Goal: Transaction & Acquisition: Obtain resource

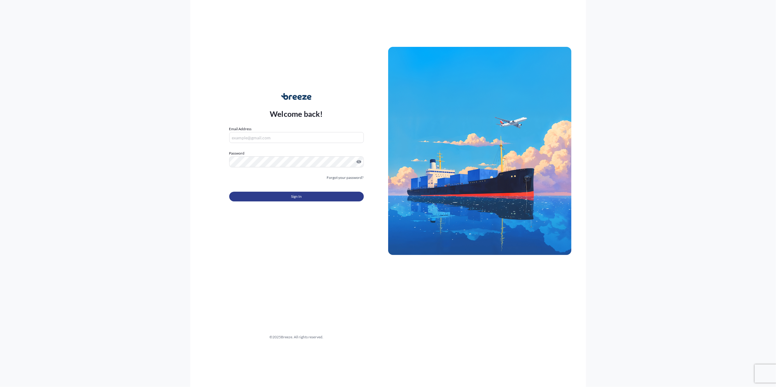
type input "[PERSON_NAME][EMAIL_ADDRESS][PERSON_NAME][DOMAIN_NAME]"
click at [267, 196] on button "Sign In" at bounding box center [296, 197] width 134 height 10
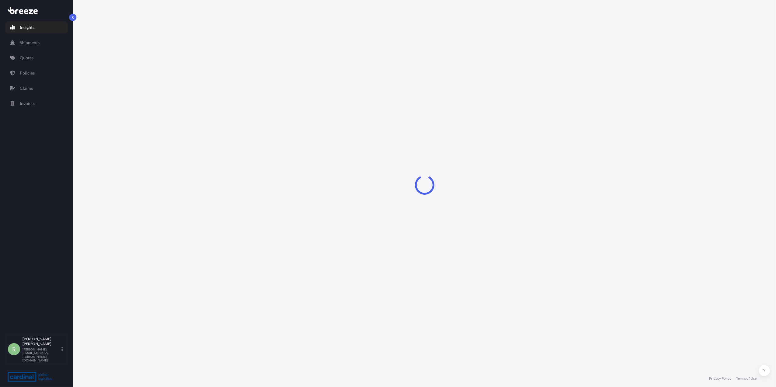
select select "2025"
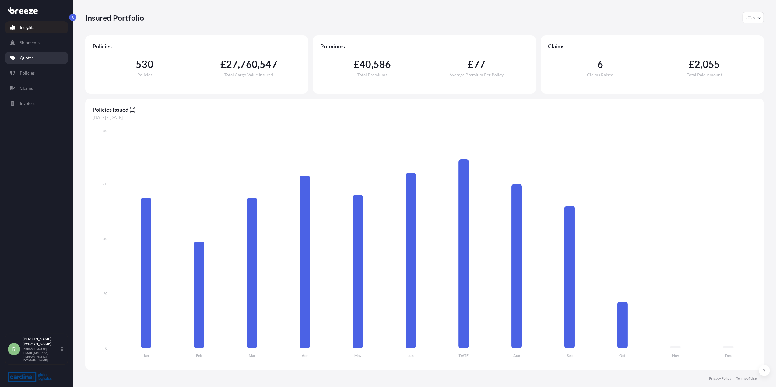
click at [23, 60] on p "Quotes" at bounding box center [27, 58] width 14 height 6
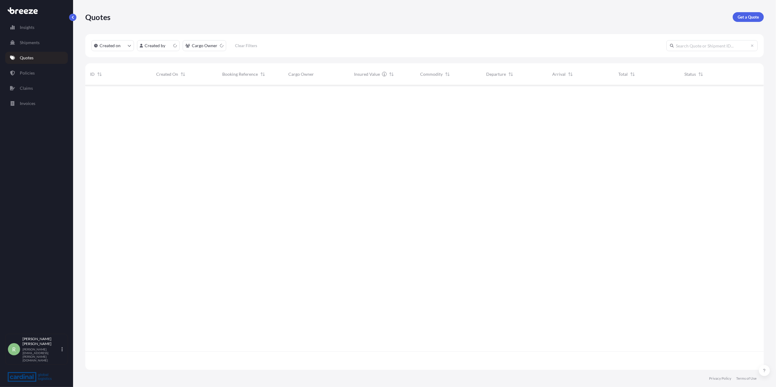
scroll to position [282, 672]
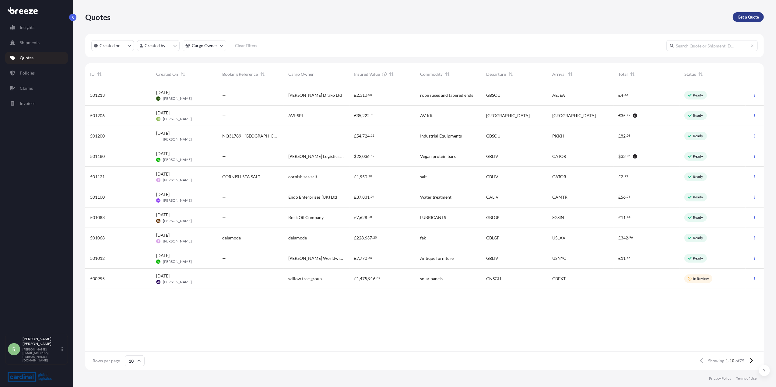
click at [747, 12] on link "Get a Quote" at bounding box center [747, 17] width 31 height 10
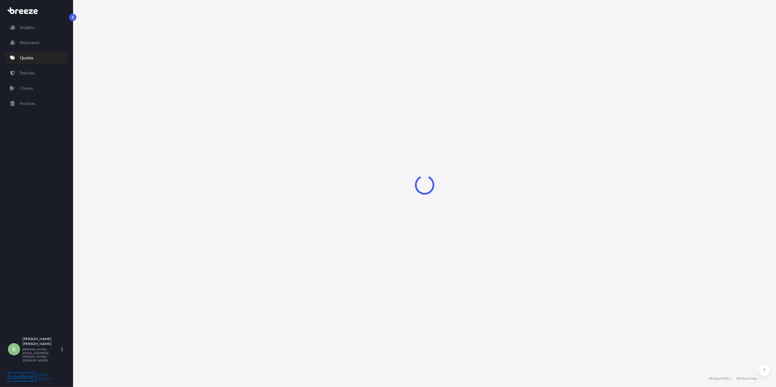
select select "Sea"
select select "1"
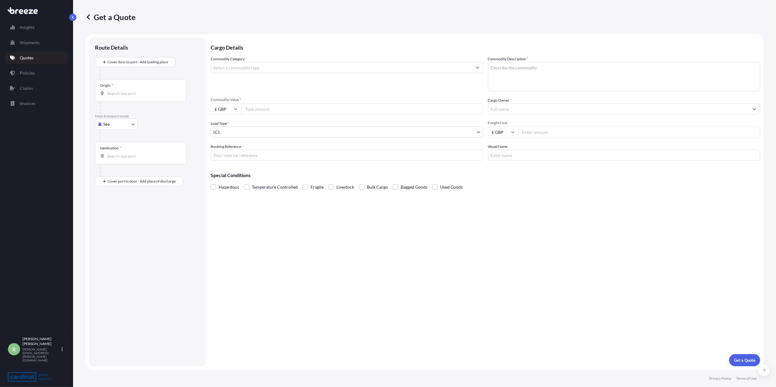
click at [107, 122] on body "Insights Shipments Quotes Policies Claims Invoices R [PERSON_NAME] Stuart [EMAI…" at bounding box center [388, 193] width 776 height 387
click at [119, 148] on div "Air" at bounding box center [116, 150] width 38 height 11
select select "Air"
click at [541, 128] on input "Freight Cost" at bounding box center [639, 132] width 242 height 11
type input "4485.85"
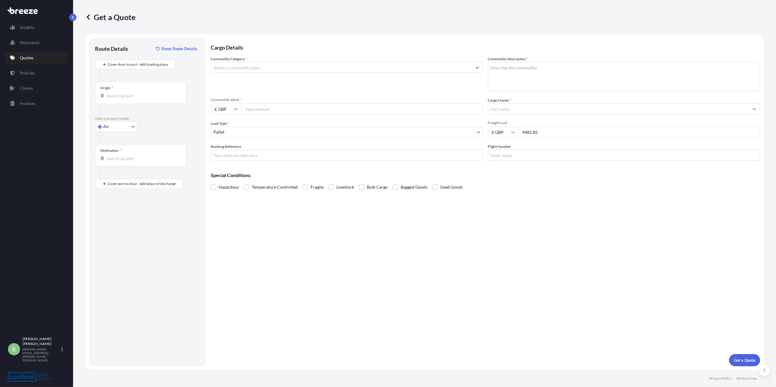
drag, startPoint x: 565, startPoint y: 287, endPoint x: 455, endPoint y: 258, distance: 113.0
click at [565, 286] on div "Cargo Details Commodity Category * Commodity Description * Commodity Value * £ …" at bounding box center [485, 202] width 549 height 329
click at [118, 97] on input "Origin *" at bounding box center [143, 96] width 72 height 6
click at [132, 112] on div "CNXAM - [GEOGRAPHIC_DATA] , [GEOGRAPHIC_DATA]" at bounding box center [154, 116] width 115 height 15
type input "CNXAM - [GEOGRAPHIC_DATA], [GEOGRAPHIC_DATA]"
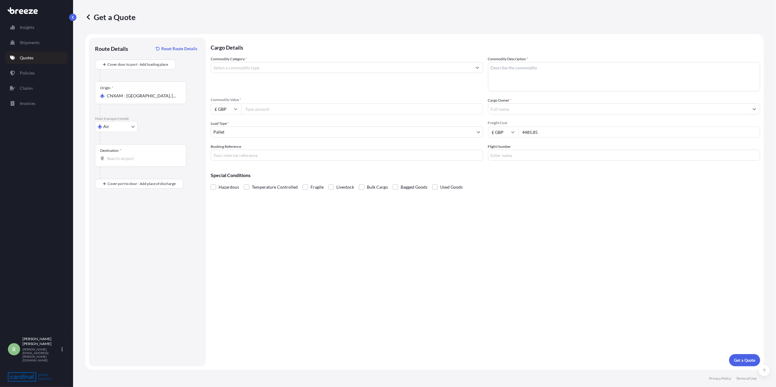
click at [137, 154] on div "Destination *" at bounding box center [140, 155] width 91 height 23
click at [137, 155] on input "Destination *" at bounding box center [143, 158] width 72 height 6
click at [144, 173] on div "GBMNC / MAN - Manc [PERSON_NAME], [GEOGRAPHIC_DATA]" at bounding box center [154, 180] width 115 height 17
type input "GBMNC / MAN - [GEOGRAPHIC_DATA], [GEOGRAPHIC_DATA]"
click at [262, 105] on input "Commodity Value *" at bounding box center [362, 108] width 242 height 11
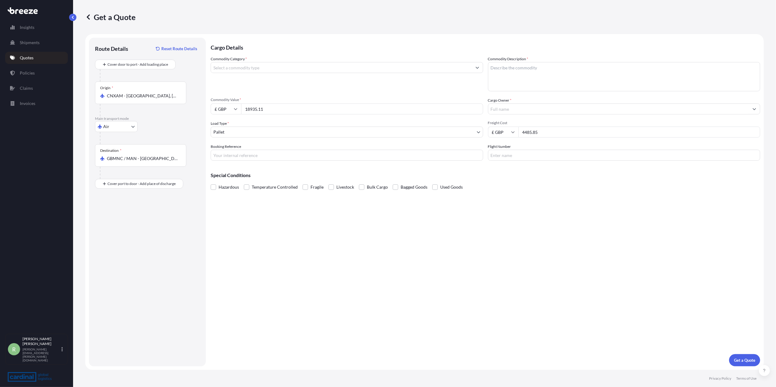
type input "18935.11"
click at [228, 109] on input "£ GBP" at bounding box center [226, 108] width 30 height 11
click at [225, 147] on div "$ USD" at bounding box center [226, 151] width 26 height 12
type input "$ USD"
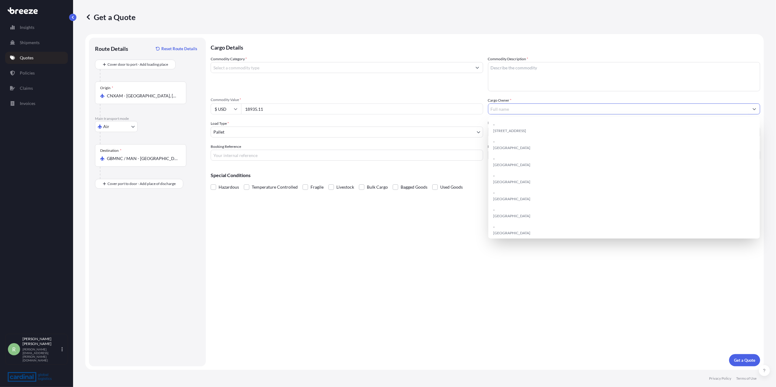
click at [541, 109] on input "Cargo Owner *" at bounding box center [618, 108] width 261 height 11
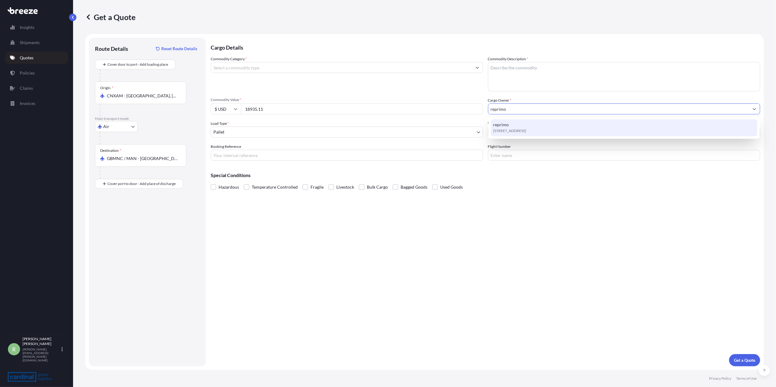
click at [509, 128] on span "[STREET_ADDRESS]" at bounding box center [509, 131] width 33 height 6
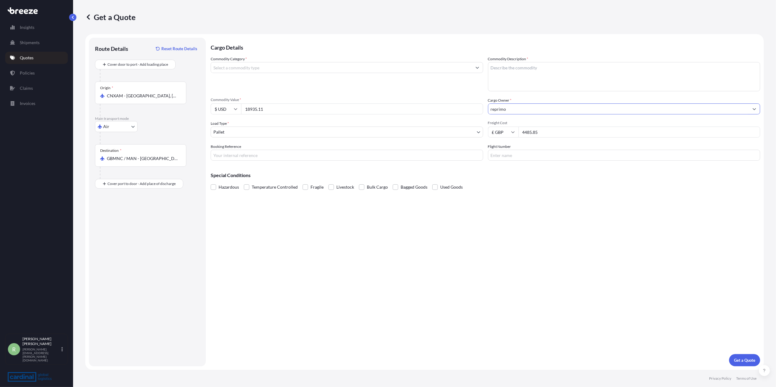
type input "reprimo"
click at [518, 78] on textarea "Commodity Description *" at bounding box center [624, 76] width 272 height 29
type textarea "garments"
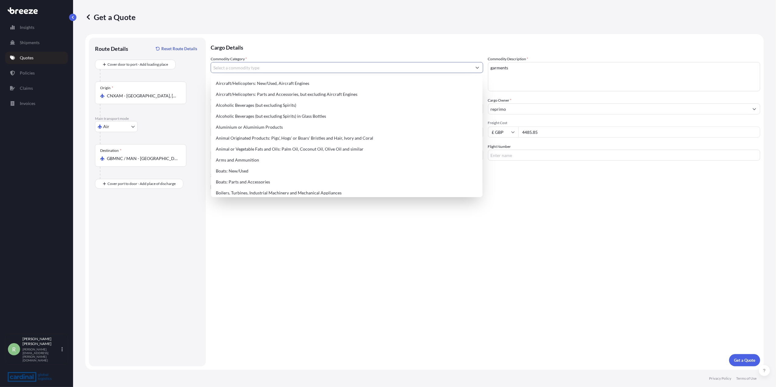
click at [316, 65] on input "Commodity Category *" at bounding box center [341, 67] width 261 height 11
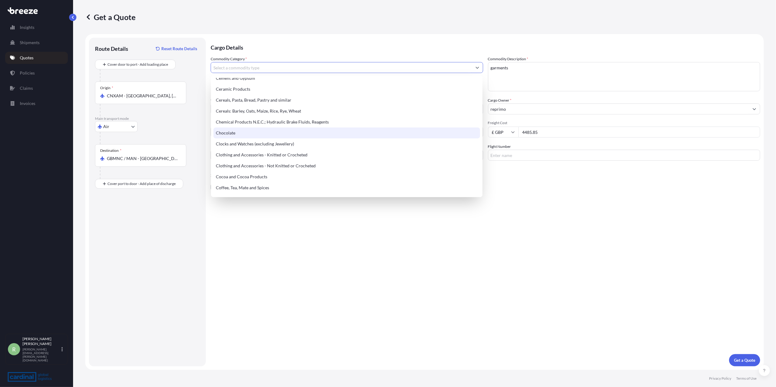
scroll to position [162, 0]
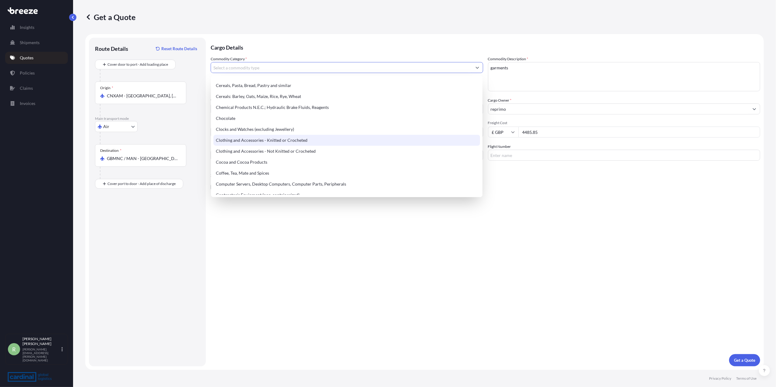
click at [284, 138] on div "Clothing and Accessories - Knitted or Crocheted" at bounding box center [346, 140] width 267 height 11
type input "Clothing and Accessories - Knitted or Crocheted"
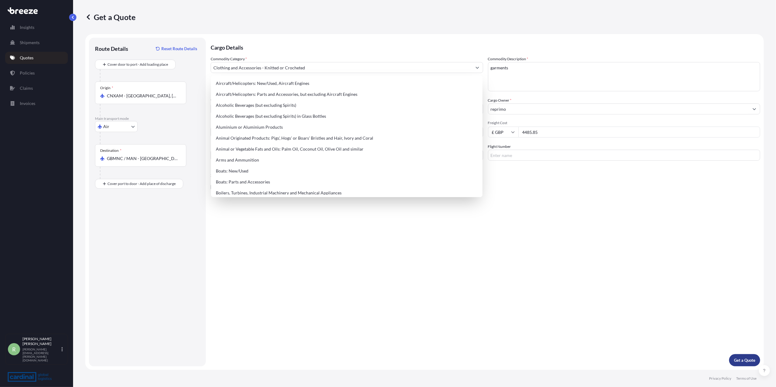
click at [745, 364] on button "Get a Quote" at bounding box center [744, 360] width 31 height 12
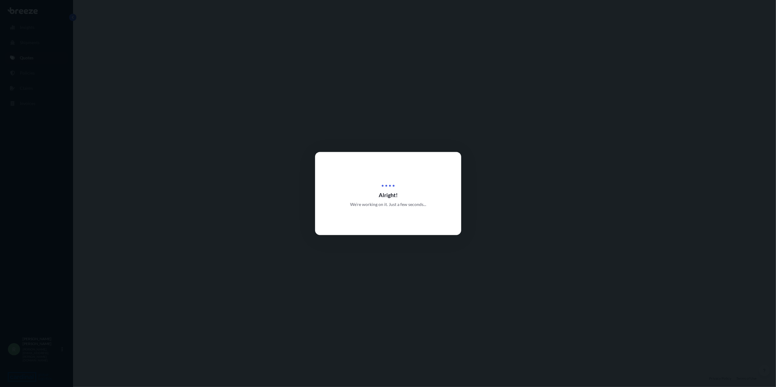
select select "Air"
select select "1"
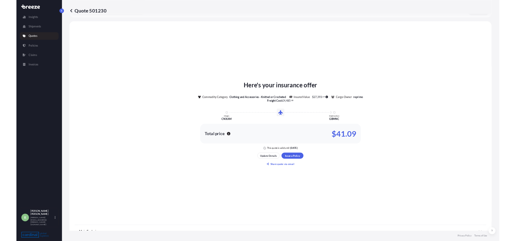
scroll to position [180, 0]
